Goal: Ask a question

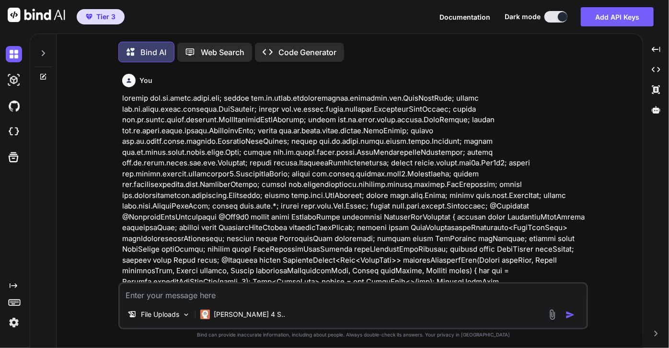
scroll to position [4, 0]
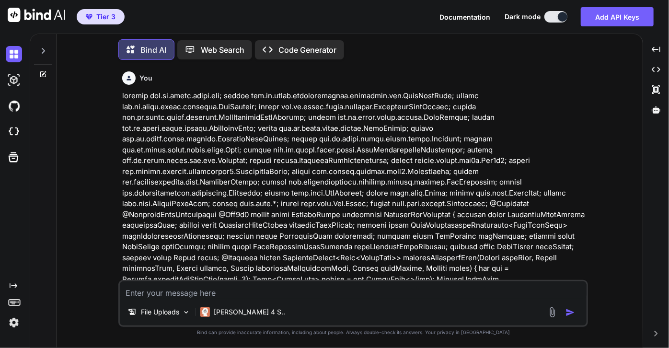
click at [43, 71] on icon at bounding box center [43, 74] width 8 height 8
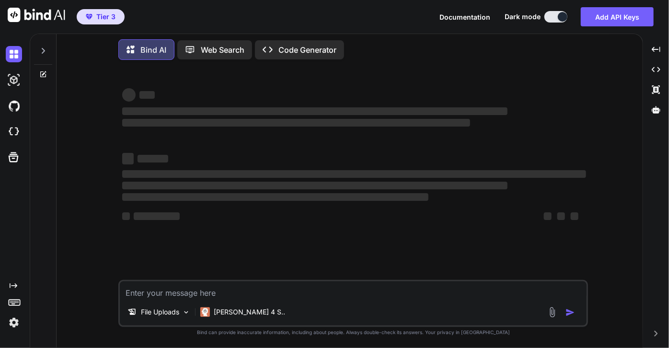
type textarea "x"
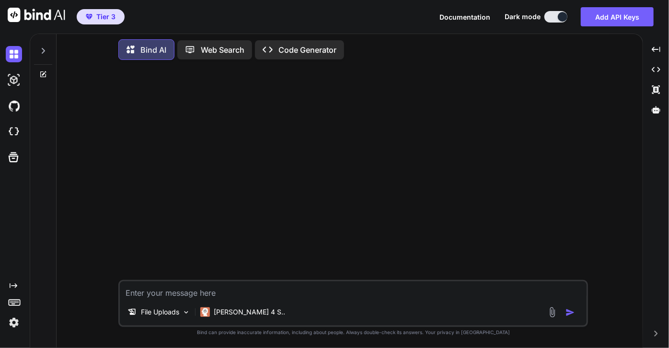
click at [205, 296] on textarea at bounding box center [353, 289] width 466 height 17
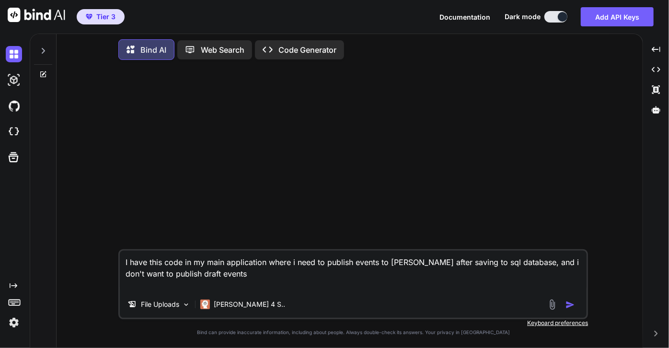
paste textarea "@Configuration @EnableJpaAuditing class SqlServerConfig { private final KafkaJp…"
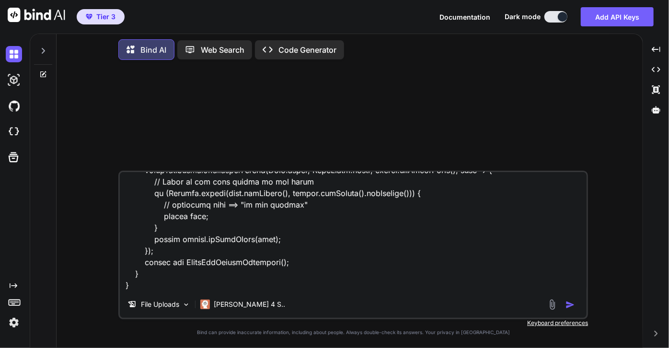
click at [253, 278] on textarea at bounding box center [353, 231] width 466 height 119
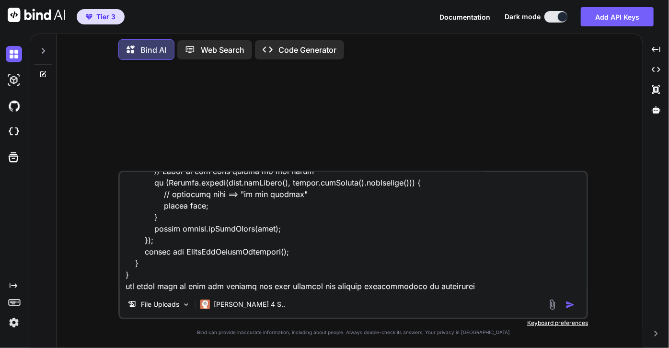
paste textarea "@Configuration @ConditionalOnClass({EntityManager.class, KafkaTemplate.class}) …"
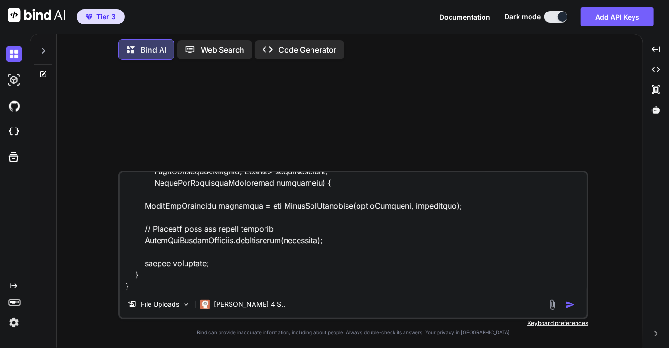
paste textarea "/** * JPA entity listener that tracks entity changes and forwards them to Kafka…"
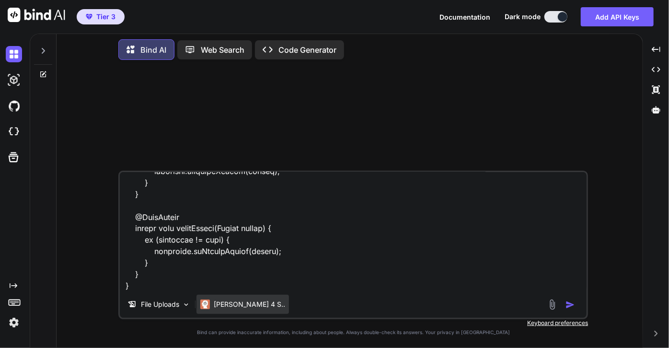
paste textarea "@Slf4j @RequiredArgsConstructor public class KafkaJpaPublisher implements Initi…"
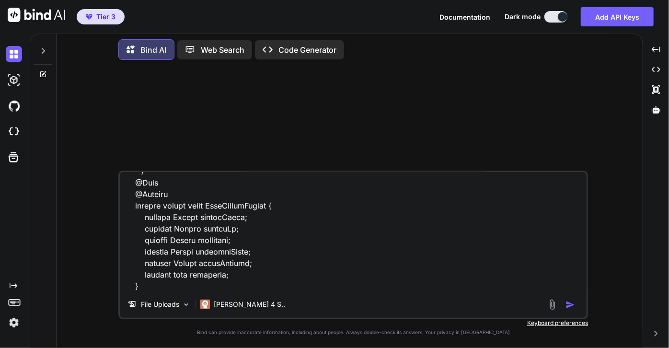
paste textarea "@Data @ConfigurationProperties(prefix = "b2m.jpa.[PERSON_NAME]") public class K…"
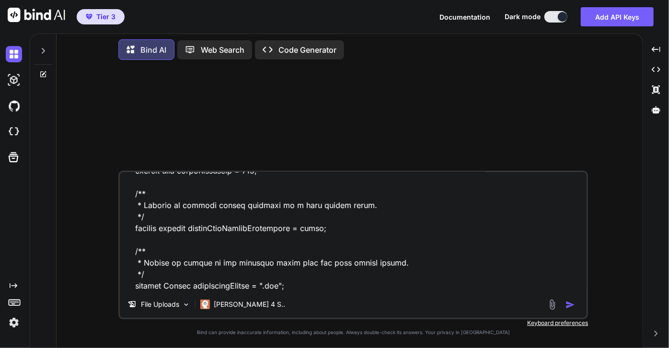
click at [186, 287] on textarea at bounding box center [353, 231] width 466 height 119
paste textarea "public class CloudEventSerializer<T> implements Serializer<T> { private static …"
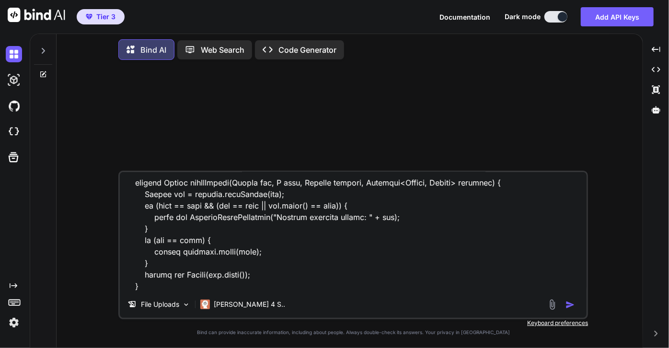
paste textarea "@RequiredArgsConstructor public class KafkaProducerInterceptorPostProcessor<K, …"
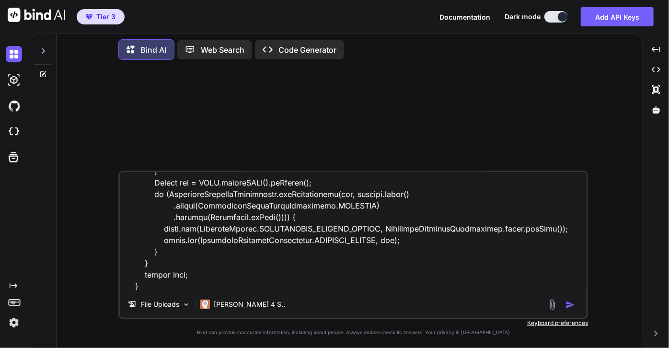
paste textarea "public class CompositeProducerInterceptor<K, V> implements ProducerInterceptor<…"
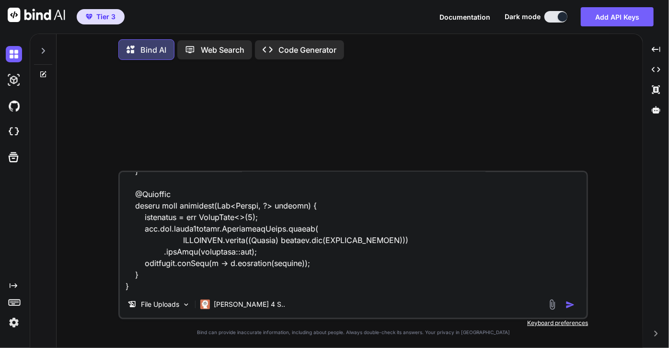
click at [279, 283] on textarea at bounding box center [353, 231] width 466 height 119
paste textarea "public class SecurityContextInjector implements ProducerInterceptor<Object, Obj…"
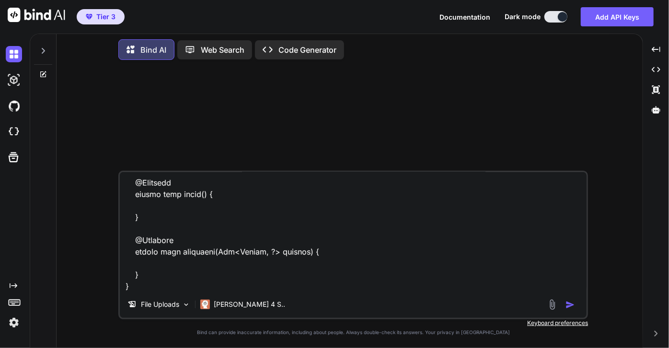
click at [248, 284] on textarea at bounding box center [353, 231] width 466 height 119
paste textarea "{ "topic": "amcb_cp_wiresorigination_wires_wire_asp", "partition": 0, "offset":…"
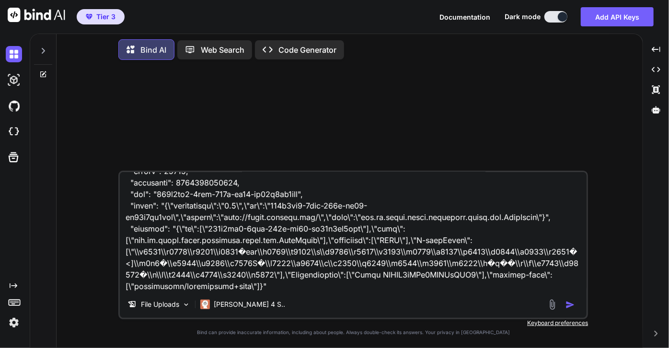
type textarea "I have this code in my main application where i need to publish events to [PERS…"
click at [267, 284] on textarea at bounding box center [353, 231] width 466 height 119
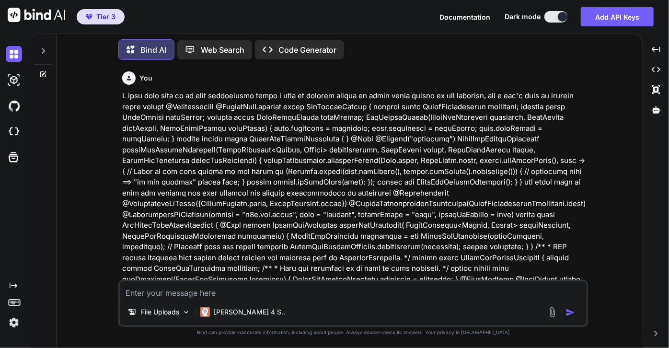
paste textarea "Bean [com.td.gwiro.acl.messaging.KafkaConsumer@5c3e3f7b]; nested exception is o…"
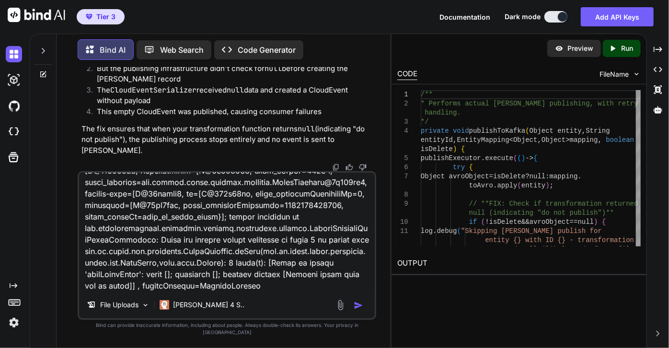
scroll to position [4008, 0]
click at [324, 289] on textarea at bounding box center [226, 231] width 295 height 119
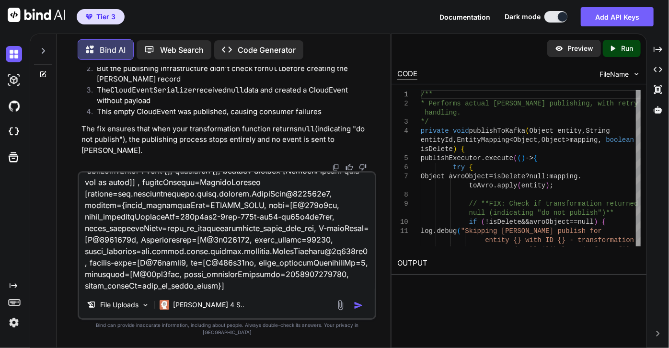
scroll to position [301, 0]
click at [280, 286] on textarea at bounding box center [226, 231] width 295 height 119
click at [264, 291] on textarea at bounding box center [226, 231] width 295 height 119
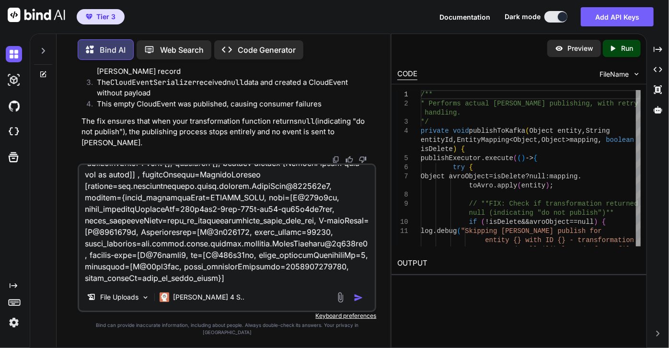
paste textarea "# [PERSON_NAME] JPA Publisher Configuration b2m.jpa.[PERSON_NAME].enabled=true …"
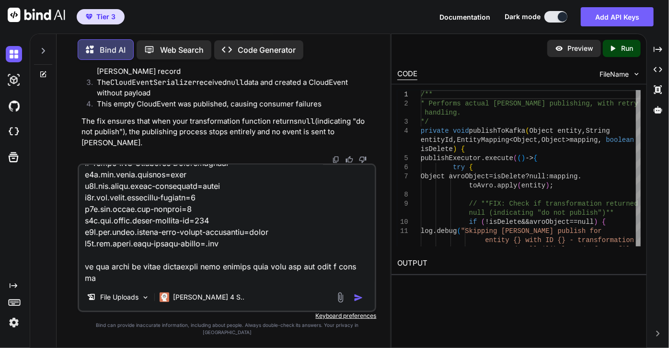
scroll to position [438, 0]
type textarea "Bean [com.td.gwiro.acl.messaging.KafkaConsumer@5c3e3f7b]; nested exception is o…"
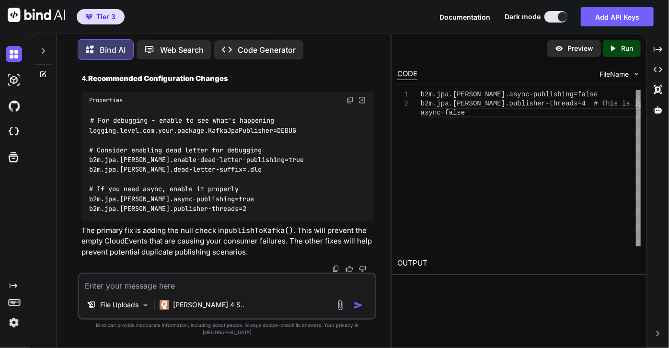
scroll to position [6359, 0]
click at [41, 47] on icon at bounding box center [43, 51] width 8 height 8
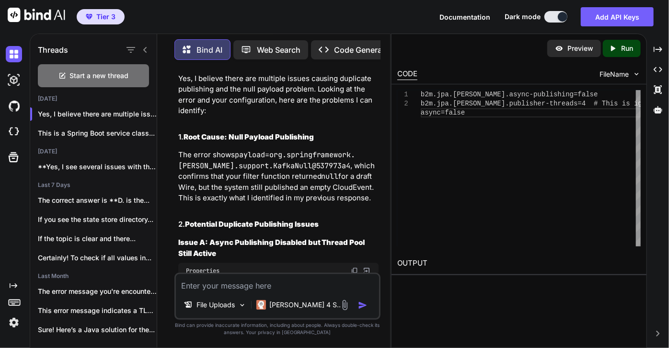
scroll to position [8323, 0]
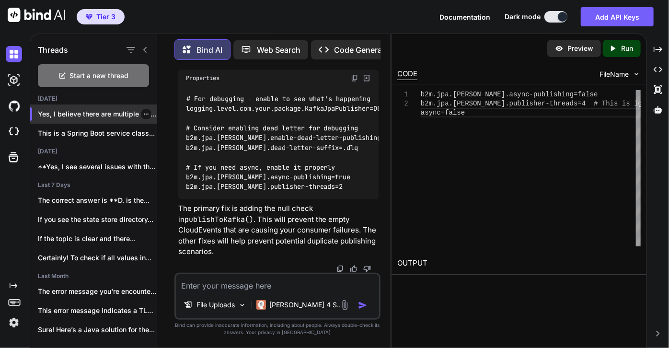
click at [107, 110] on p "Yes, I believe there are multiple issues..." at bounding box center [97, 114] width 119 height 10
click at [143, 114] on icon "button" at bounding box center [146, 114] width 6 height 6
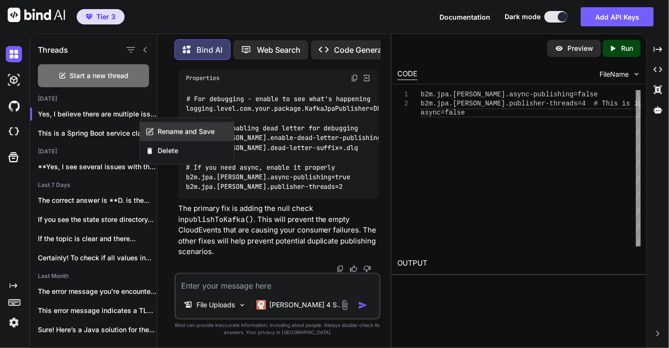
click at [169, 132] on span "Rename and Save" at bounding box center [186, 131] width 57 height 10
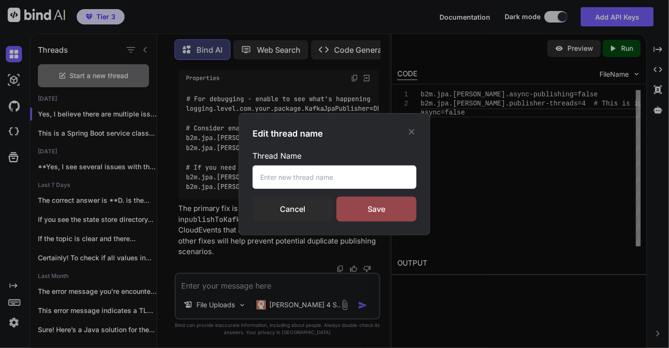
click at [308, 178] on input "text" at bounding box center [334, 176] width 164 height 23
type input "[PERSON_NAME]-b2m issue"
click at [370, 209] on div "Save" at bounding box center [376, 208] width 80 height 25
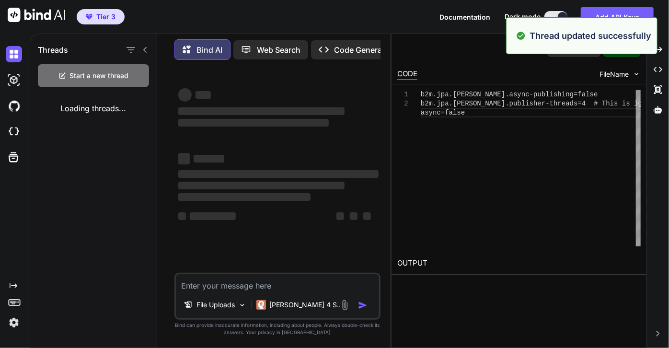
scroll to position [0, 0]
